Goal: Task Accomplishment & Management: Complete application form

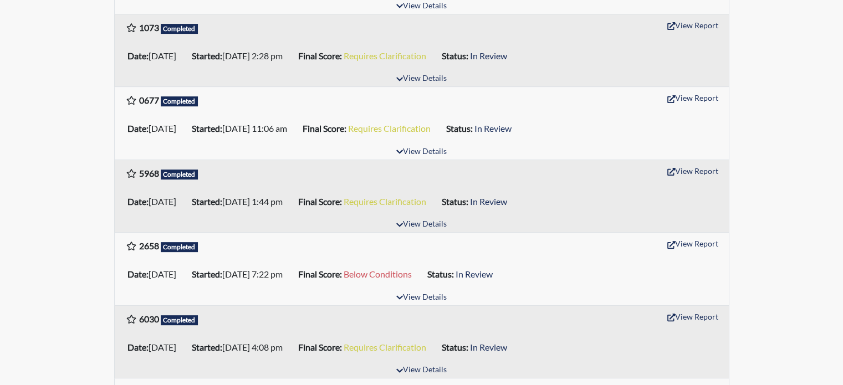
scroll to position [345, 0]
click at [691, 239] on button "View Report" at bounding box center [692, 242] width 61 height 17
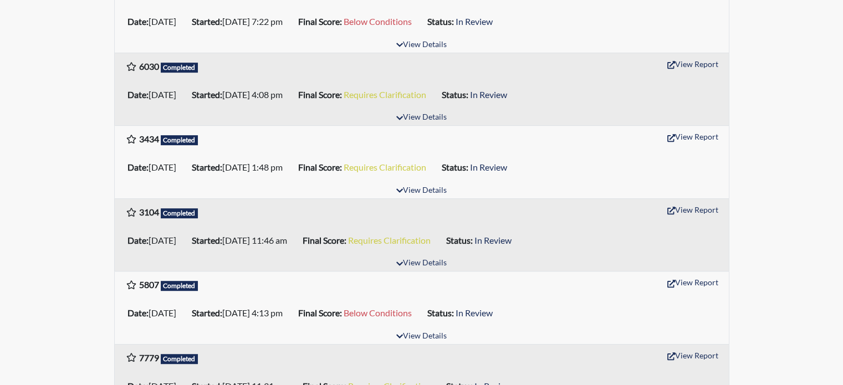
scroll to position [598, 0]
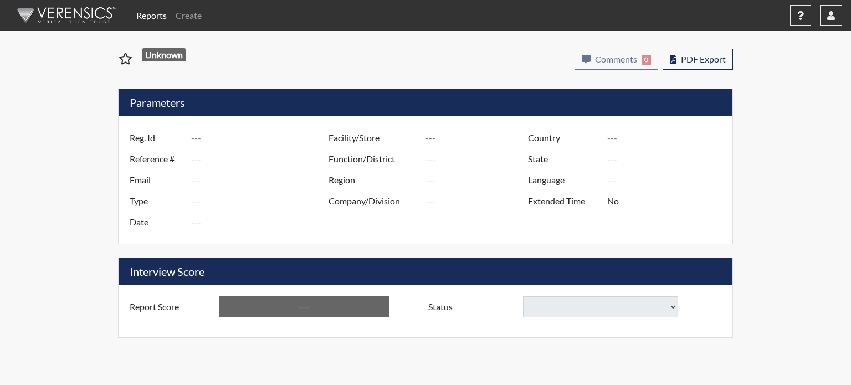
type input "2658"
type input "51304"
type input "[EMAIL_ADDRESS][DOMAIN_NAME]"
type input "Pre-Employment"
type input "[DATE]"
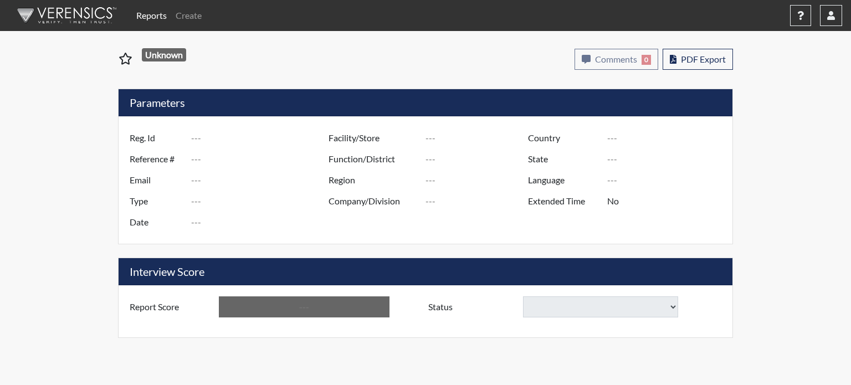
type input "[GEOGRAPHIC_DATA]"
type input "[US_STATE]"
type input "English"
type input "Below Conditions"
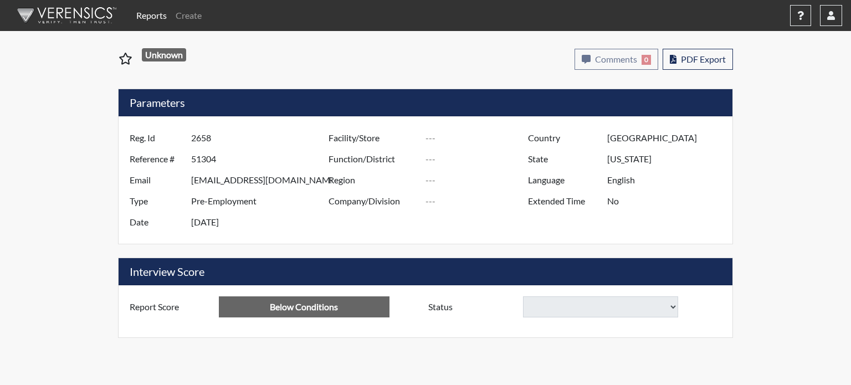
select select
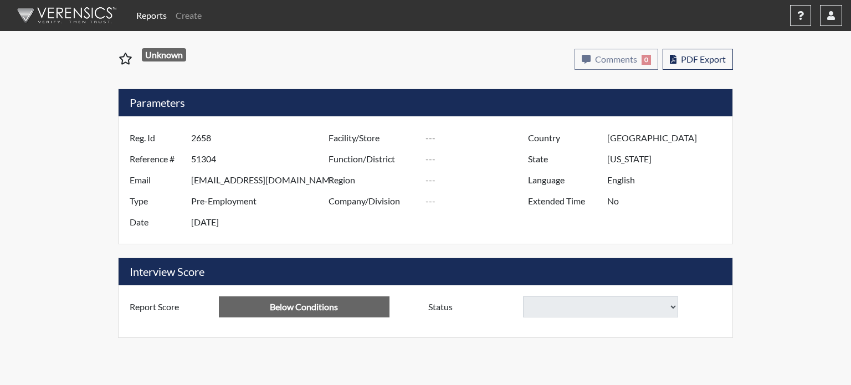
select select
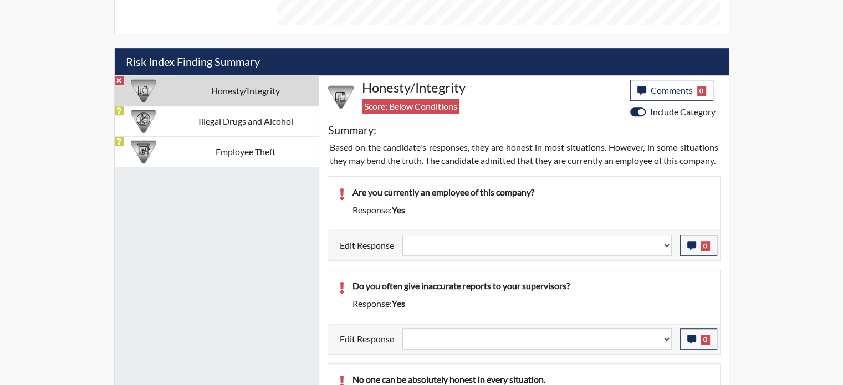
scroll to position [598, 0]
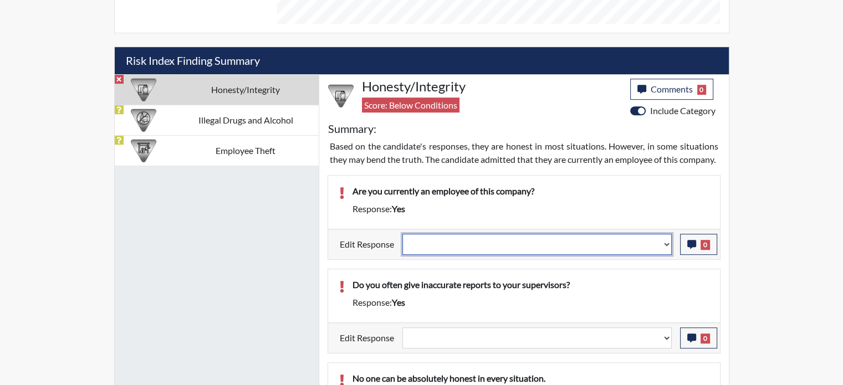
click at [664, 255] on select "Question is not relevant. Results will be updated. Reasonable explanation provi…" at bounding box center [536, 244] width 269 height 21
select select "irrelevant"
click at [402, 244] on select "Question is not relevant. Results will be updated. Reasonable explanation provi…" at bounding box center [536, 244] width 269 height 21
select select
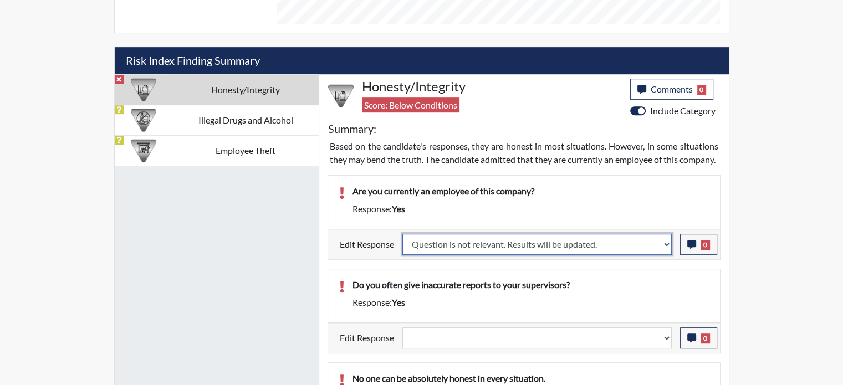
select select
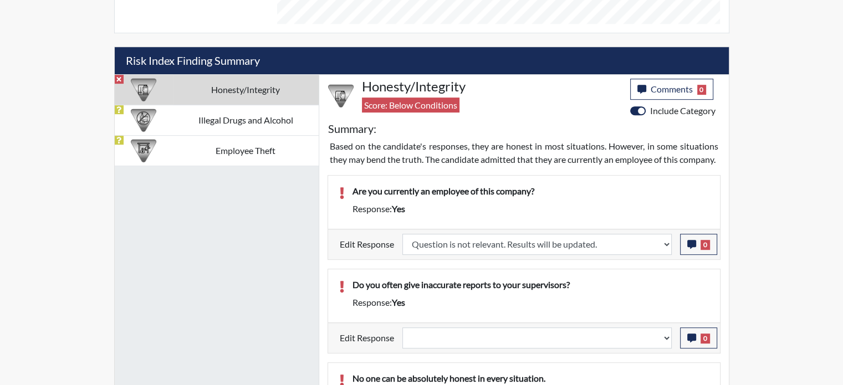
select select
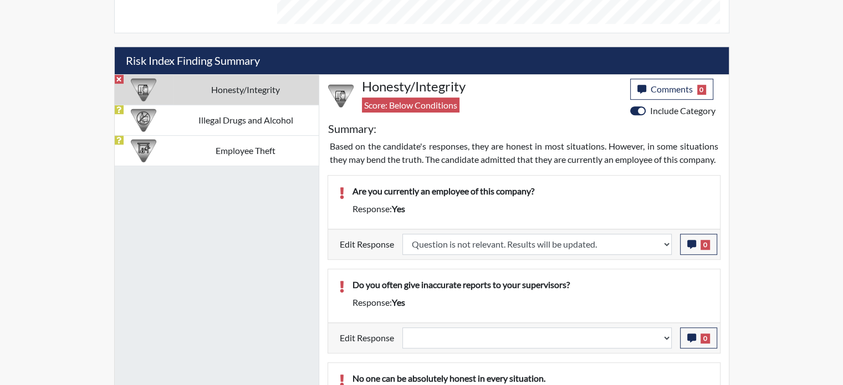
select select
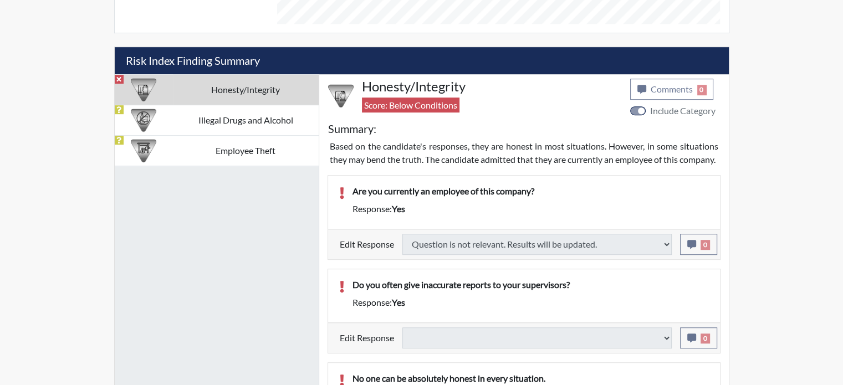
type input "Requires Clarification"
select select
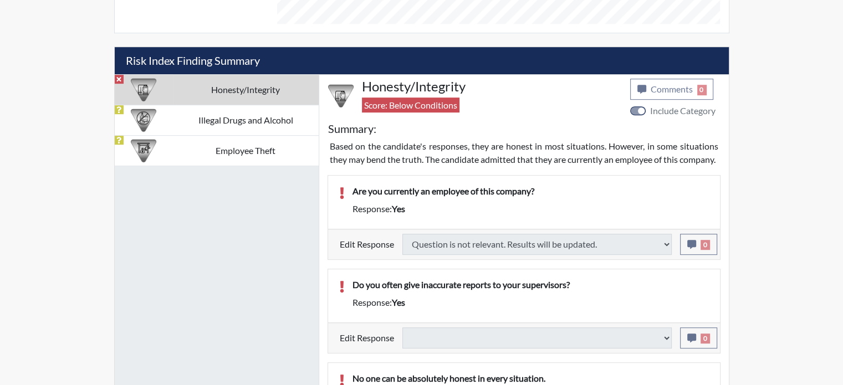
select select
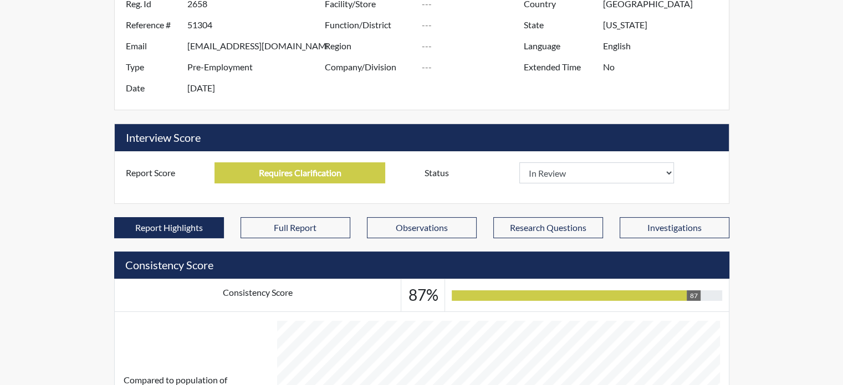
scroll to position [133, 0]
